Goal: Task Accomplishment & Management: Manage account settings

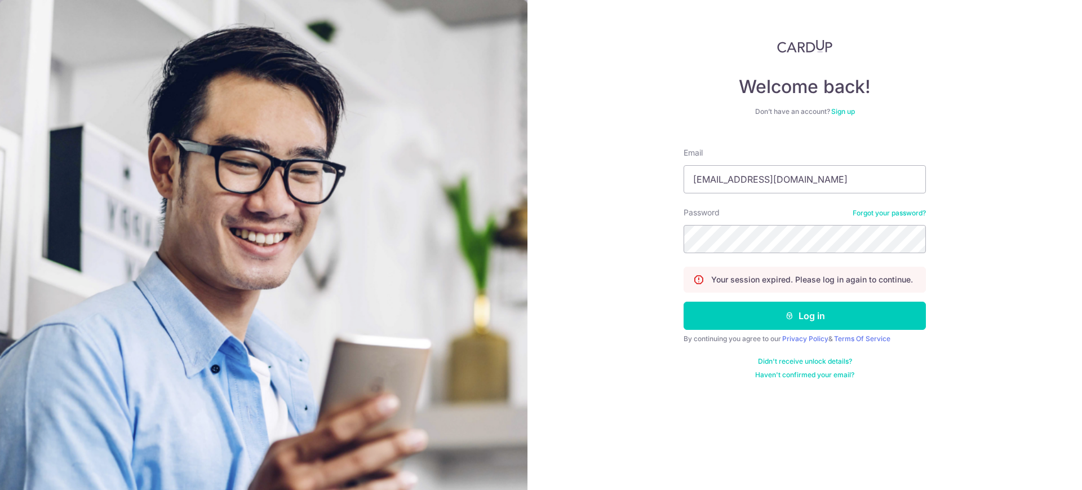
click at [754, 320] on button "Log in" at bounding box center [805, 316] width 242 height 28
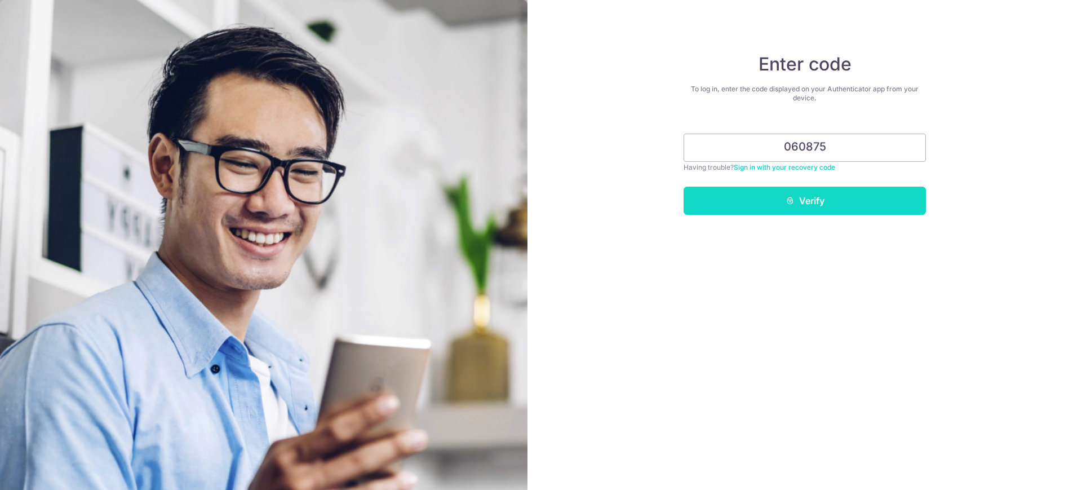
type input "060875"
click at [766, 202] on button "Verify" at bounding box center [805, 201] width 242 height 28
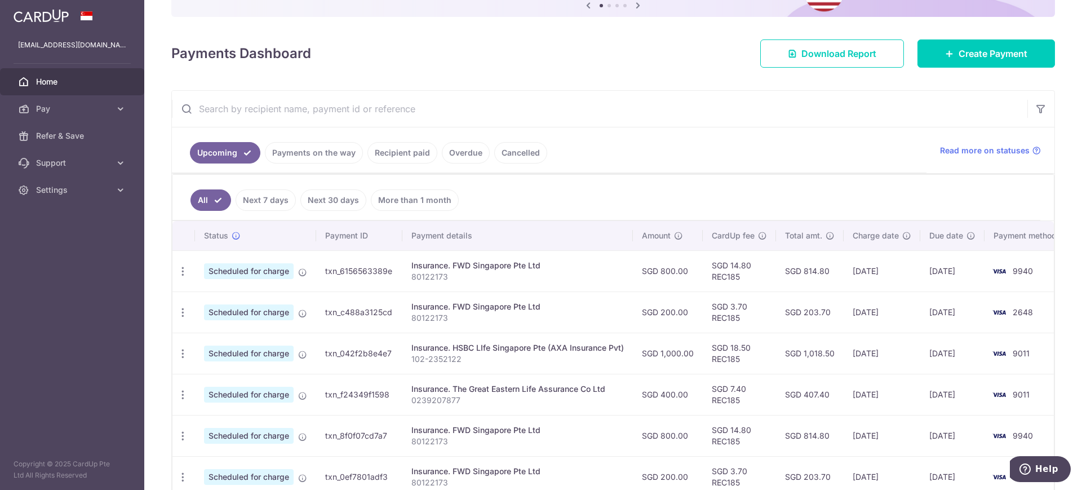
scroll to position [134, 0]
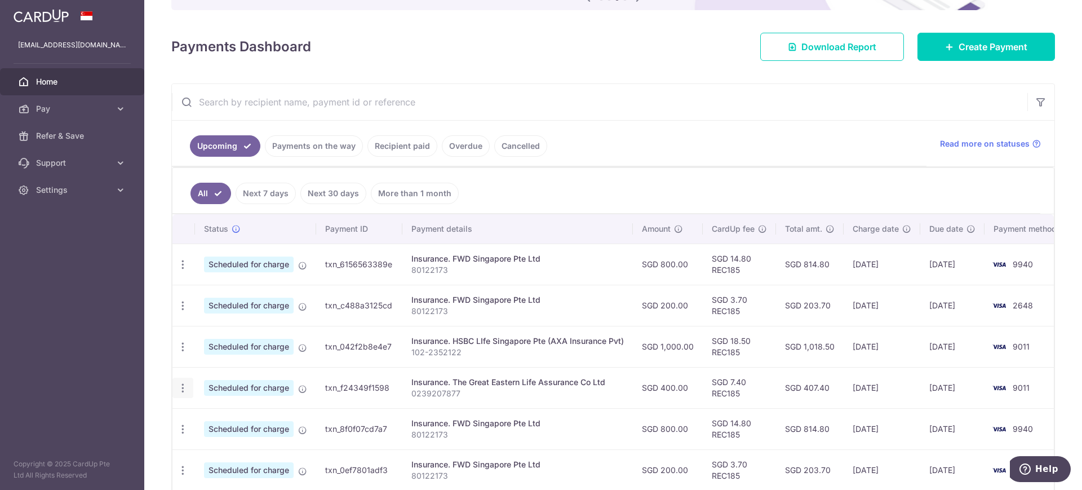
click at [181, 389] on icon "button" at bounding box center [183, 388] width 12 height 12
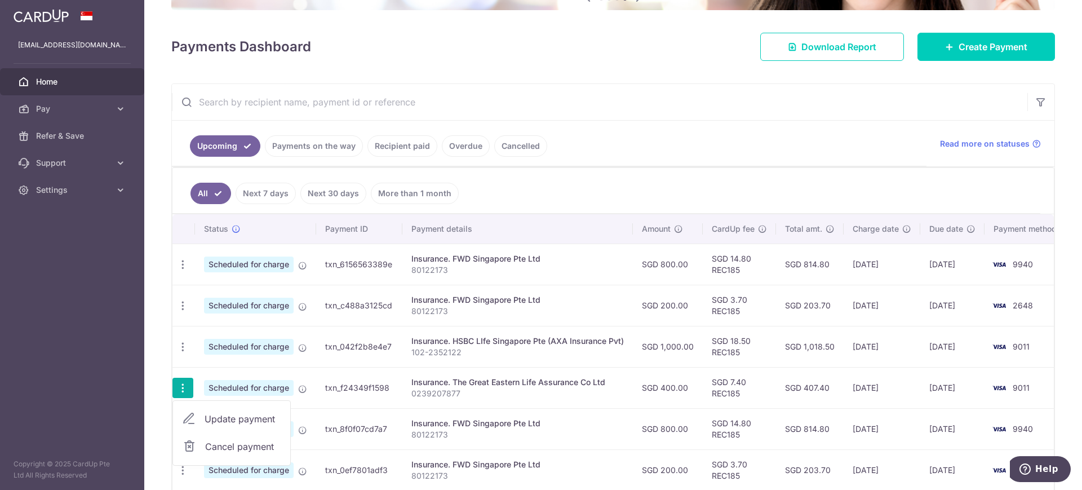
click at [225, 415] on span "Update payment" at bounding box center [243, 419] width 77 height 14
radio input "true"
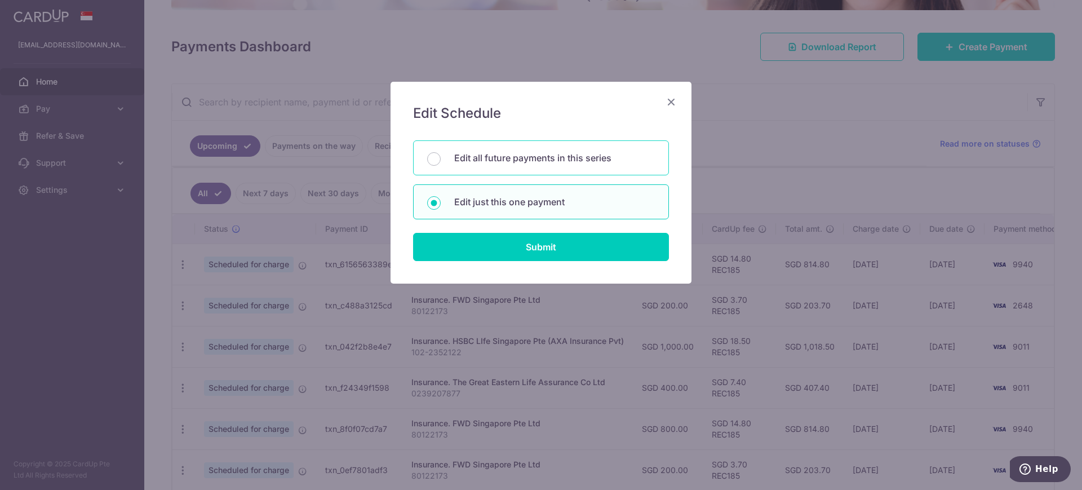
click at [547, 156] on p "Edit all future payments in this series" at bounding box center [554, 158] width 201 height 14
click at [441, 156] on input "Edit all future payments in this series" at bounding box center [434, 159] width 14 height 14
radio input "true"
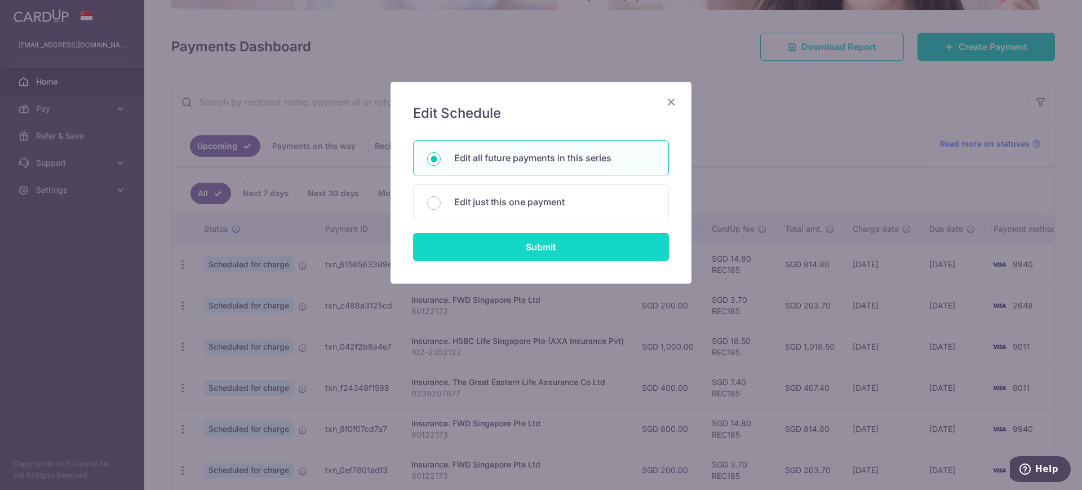
click at [522, 252] on input "Submit" at bounding box center [541, 247] width 256 height 28
radio input "true"
type input "400.00"
type input "0239207877"
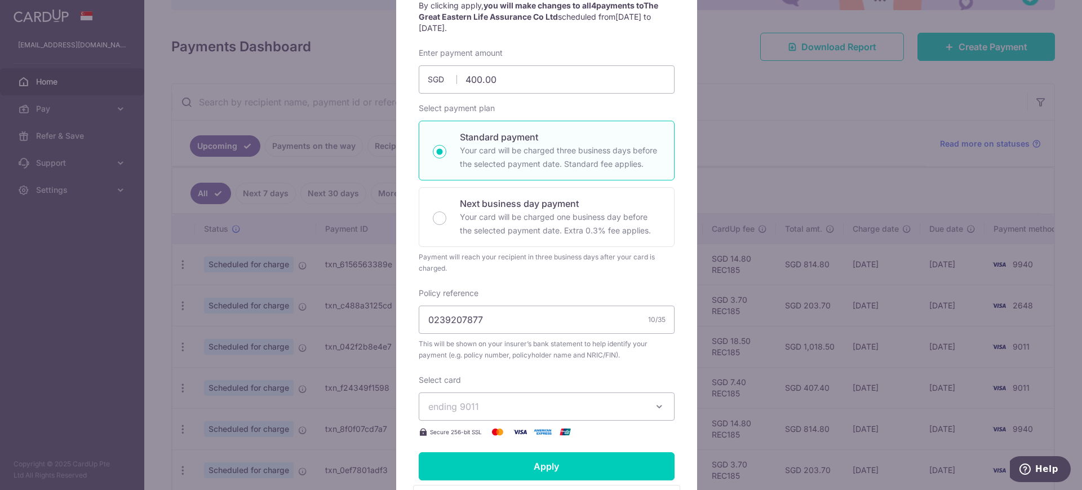
scroll to position [6, 0]
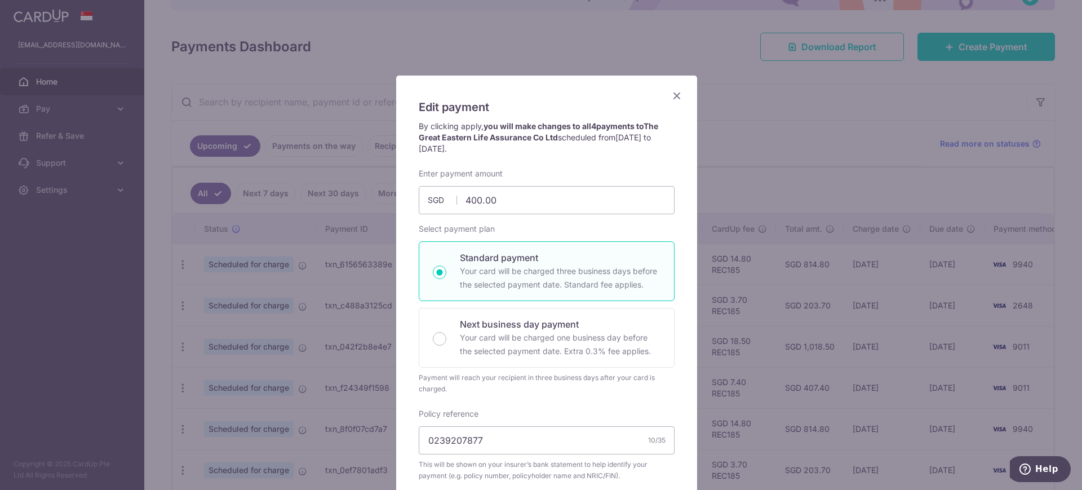
click at [672, 94] on icon "Close" at bounding box center [677, 95] width 14 height 14
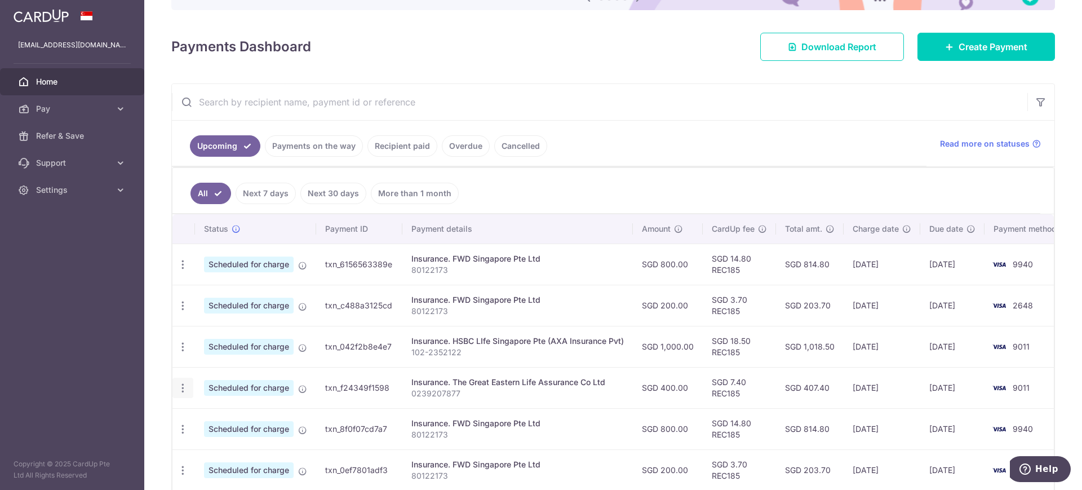
click at [178, 389] on icon "button" at bounding box center [183, 388] width 12 height 12
click at [227, 412] on span "Update payment" at bounding box center [243, 419] width 77 height 14
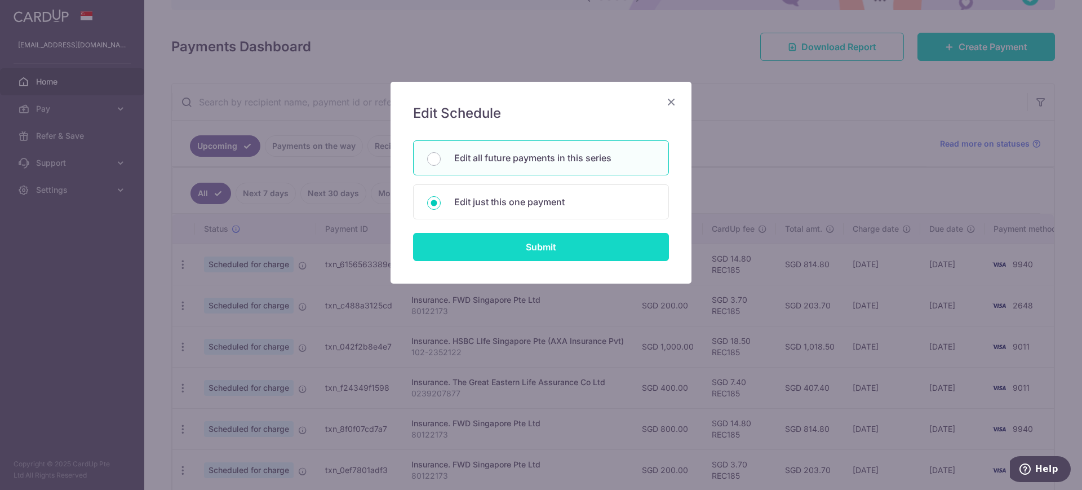
click at [480, 241] on input "Submit" at bounding box center [541, 247] width 256 height 28
radio input "true"
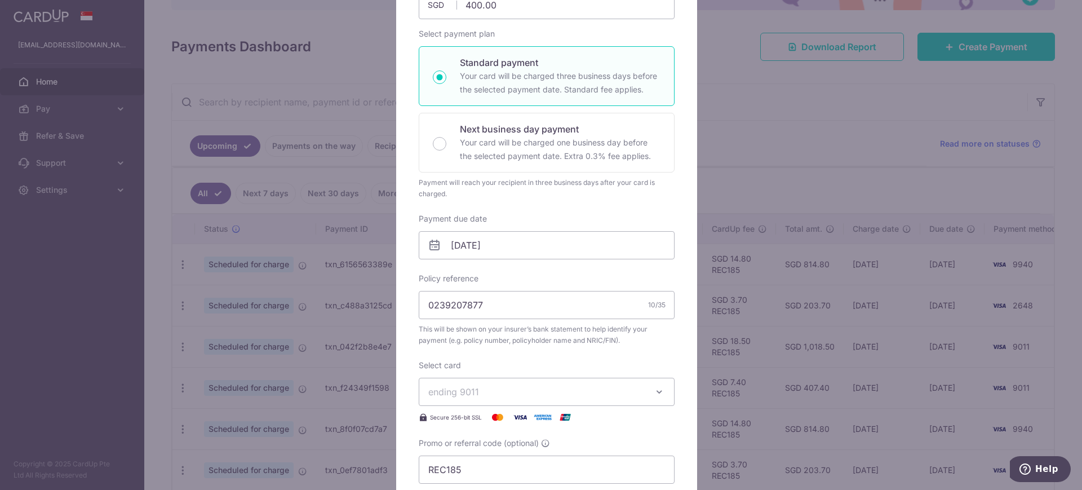
scroll to position [152, 0]
click at [480, 248] on input "24/10/2025" at bounding box center [547, 247] width 256 height 28
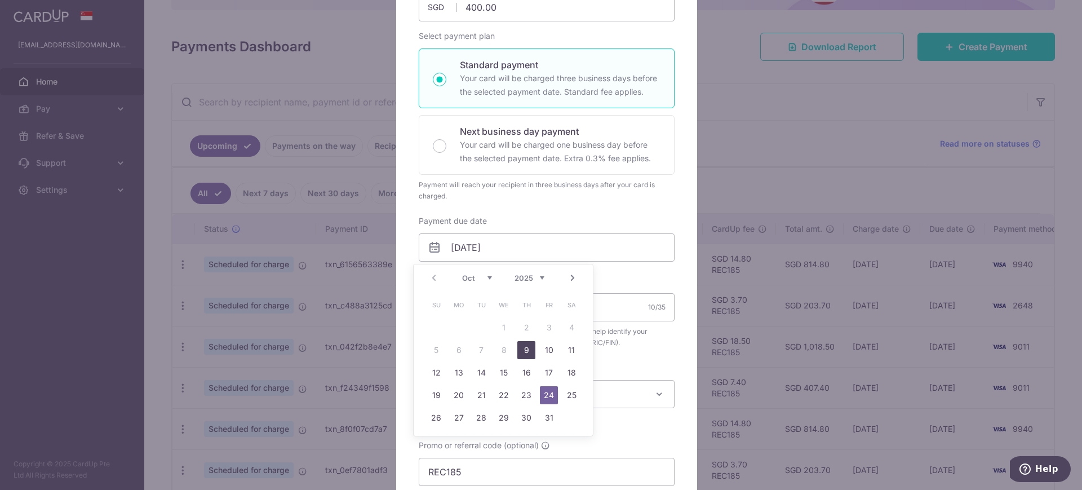
click at [523, 353] on link "9" at bounding box center [526, 350] width 18 height 18
type input "09/10/2025"
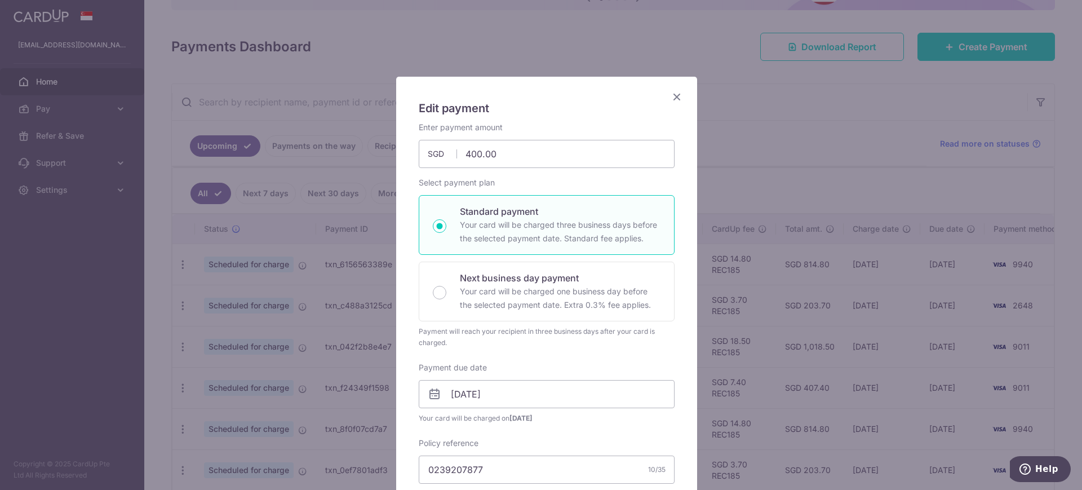
scroll to position [0, 0]
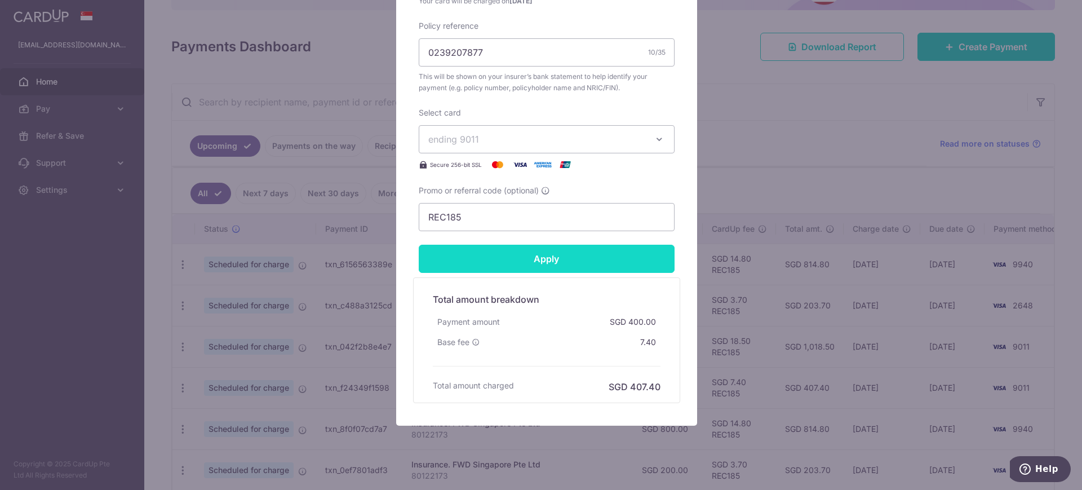
click at [539, 258] on input "Apply" at bounding box center [547, 259] width 256 height 28
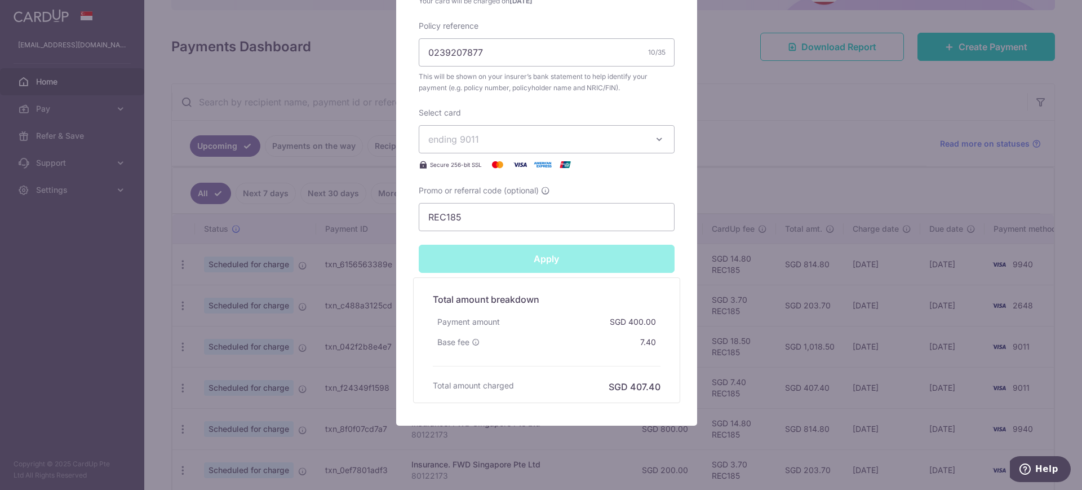
type input "Successfully Applied"
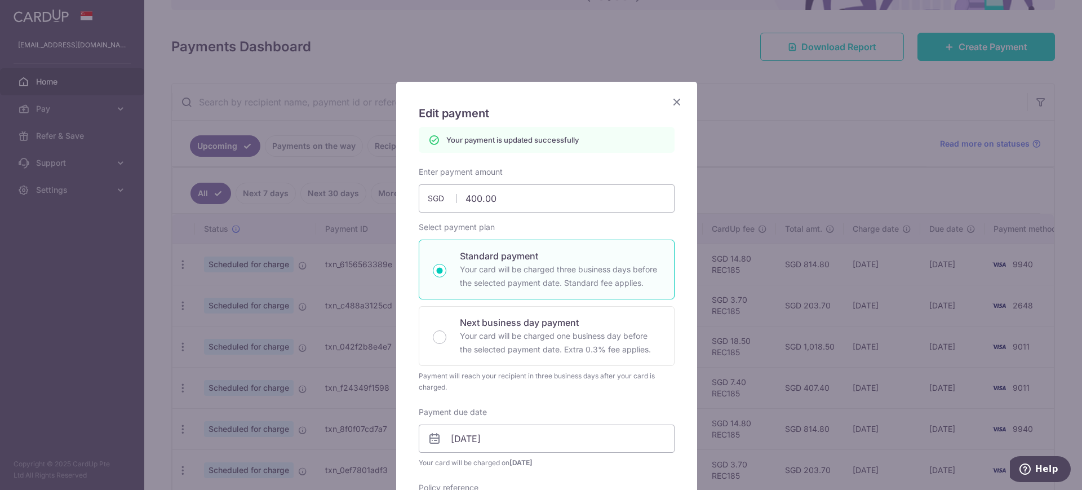
click at [676, 100] on icon "Close" at bounding box center [677, 102] width 14 height 14
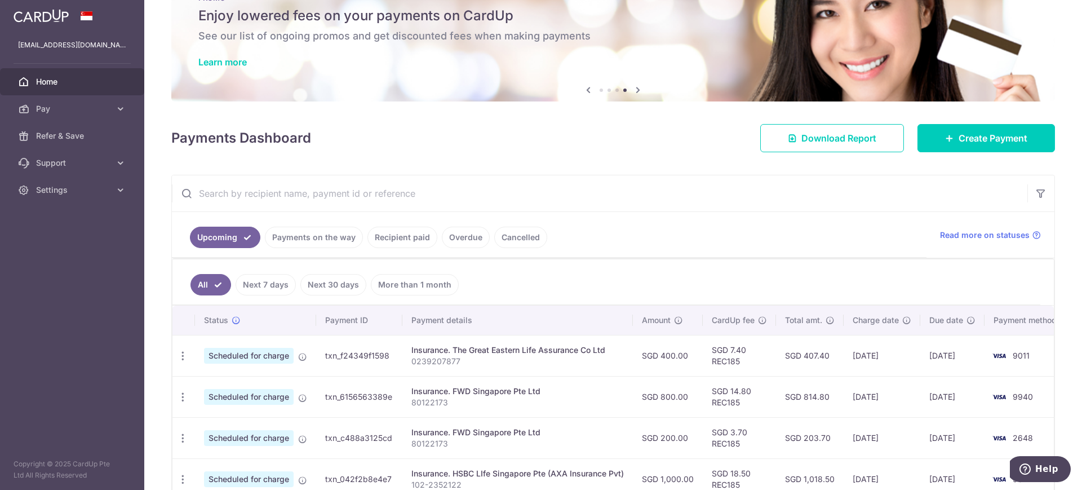
scroll to position [44, 0]
